Goal: Navigation & Orientation: Find specific page/section

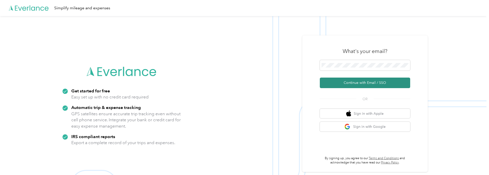
click at [344, 80] on button "Continue with Email / SSO" at bounding box center [365, 83] width 90 height 11
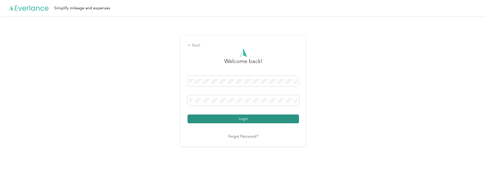
click at [271, 119] on button "Login" at bounding box center [242, 118] width 111 height 9
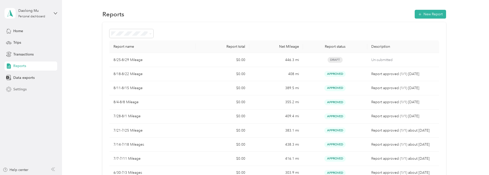
click at [25, 90] on span "Settings" at bounding box center [19, 89] width 13 height 5
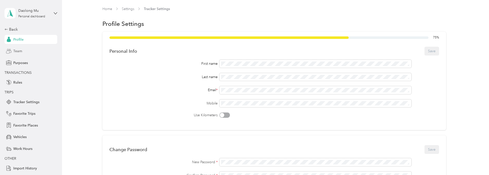
click at [18, 55] on div "Team" at bounding box center [31, 51] width 53 height 9
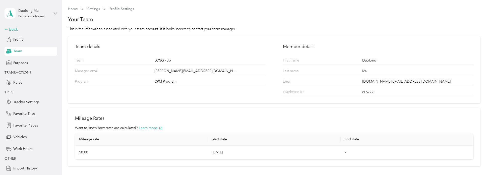
click at [12, 29] on div "Back" at bounding box center [30, 29] width 50 height 6
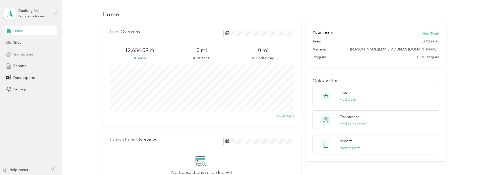
click at [19, 57] on div "Transactions" at bounding box center [31, 54] width 53 height 9
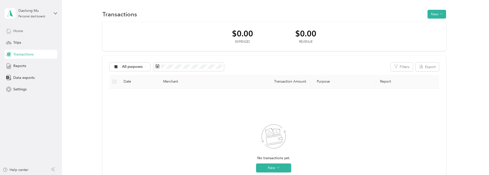
click at [18, 28] on span "Home" at bounding box center [18, 30] width 10 height 5
